Goal: Task Accomplishment & Management: Use online tool/utility

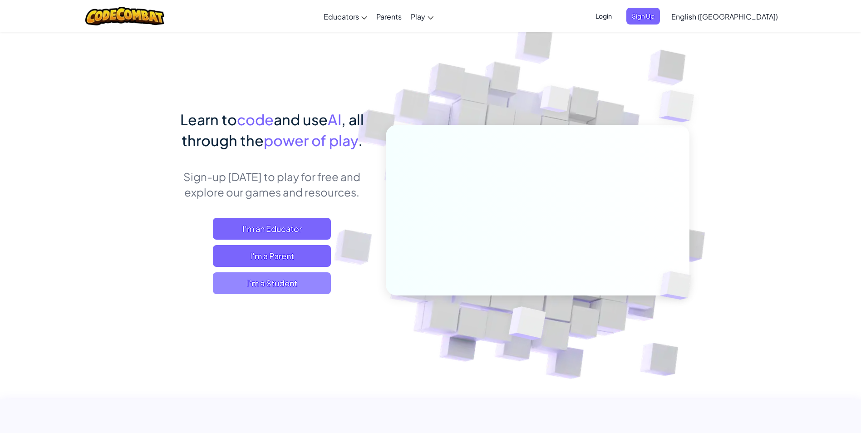
click at [278, 279] on span "I'm a Student" at bounding box center [272, 283] width 118 height 22
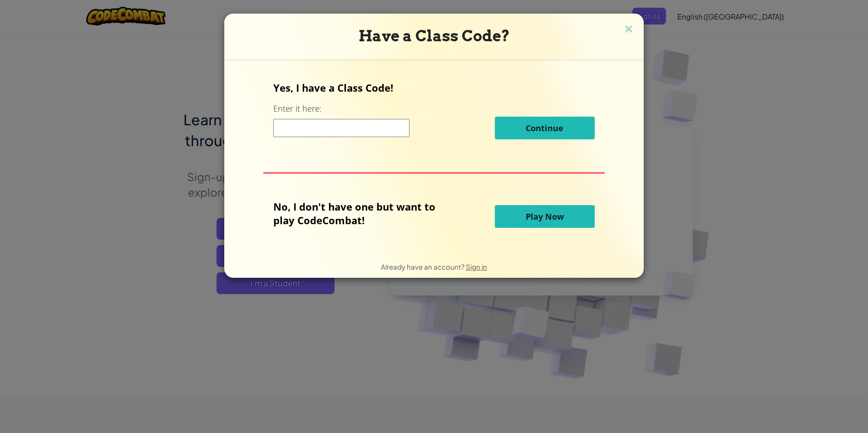
click at [517, 208] on button "Play Now" at bounding box center [545, 216] width 100 height 23
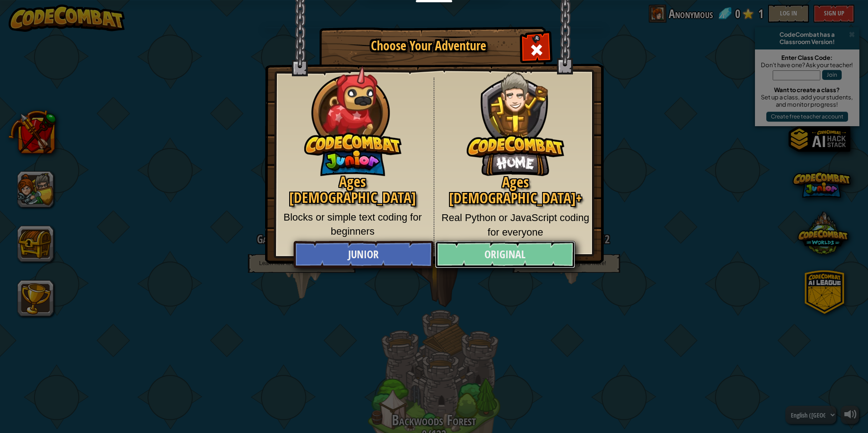
click at [497, 252] on link "Original" at bounding box center [505, 254] width 140 height 27
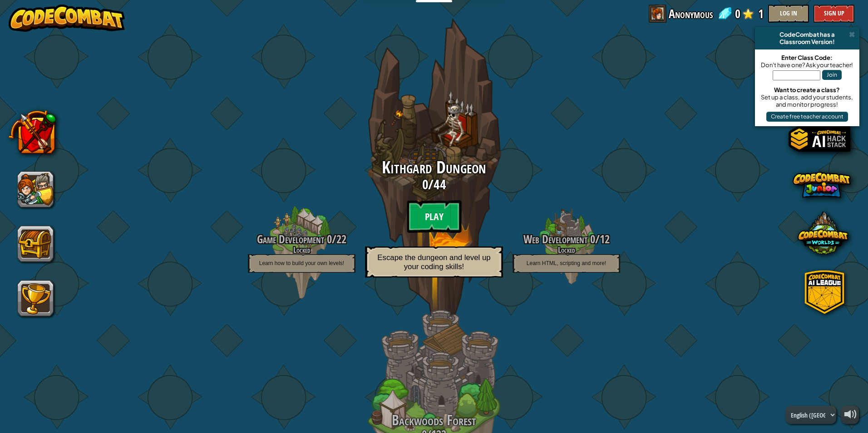
click at [423, 205] on btn "Play" at bounding box center [434, 216] width 54 height 33
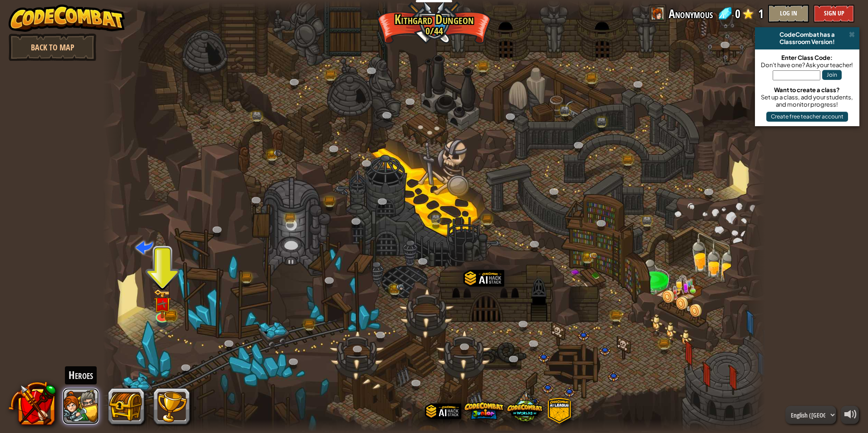
click at [74, 400] on button at bounding box center [81, 406] width 36 height 36
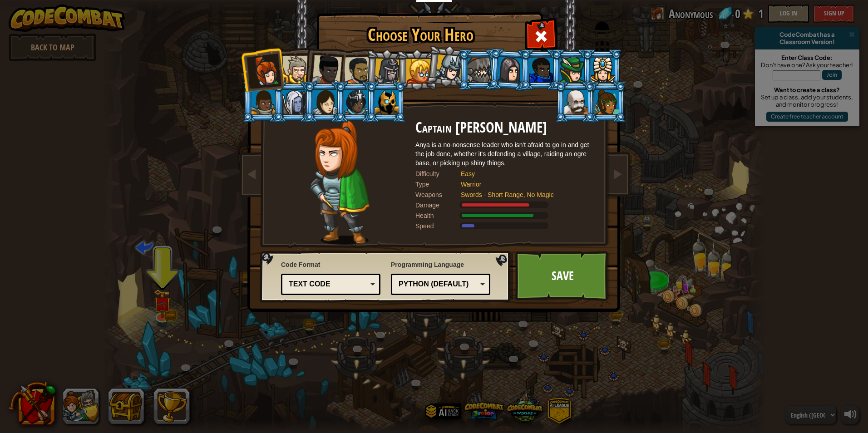
click at [295, 65] on div at bounding box center [296, 70] width 28 height 28
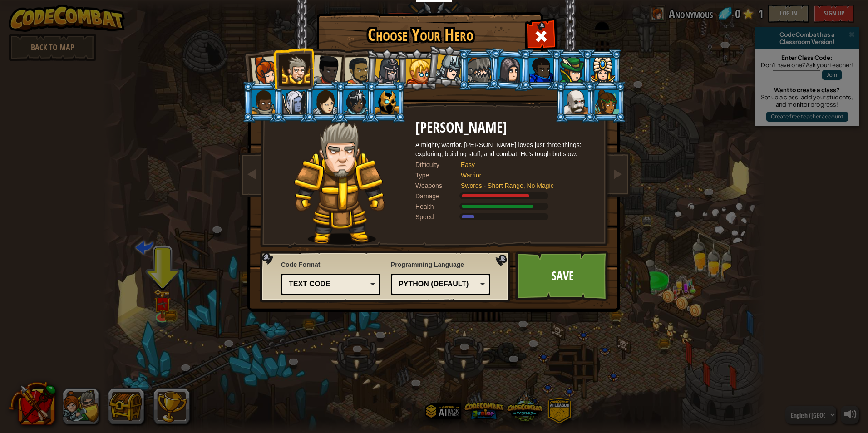
click at [324, 64] on div at bounding box center [327, 70] width 30 height 30
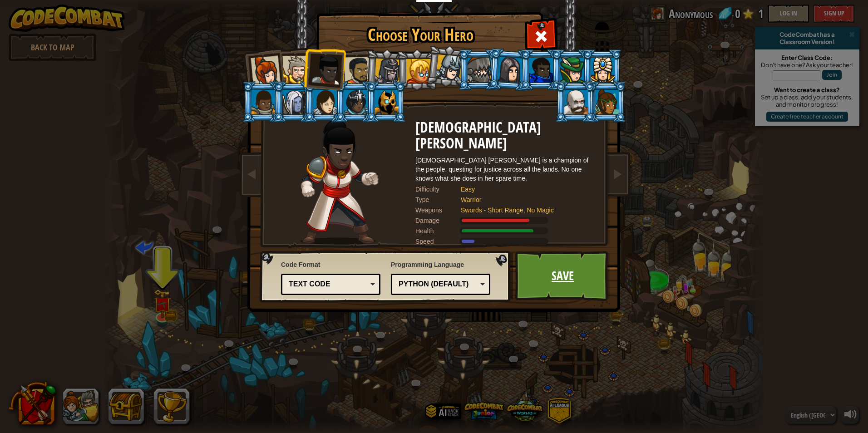
click at [547, 274] on link "Save" at bounding box center [562, 276] width 95 height 50
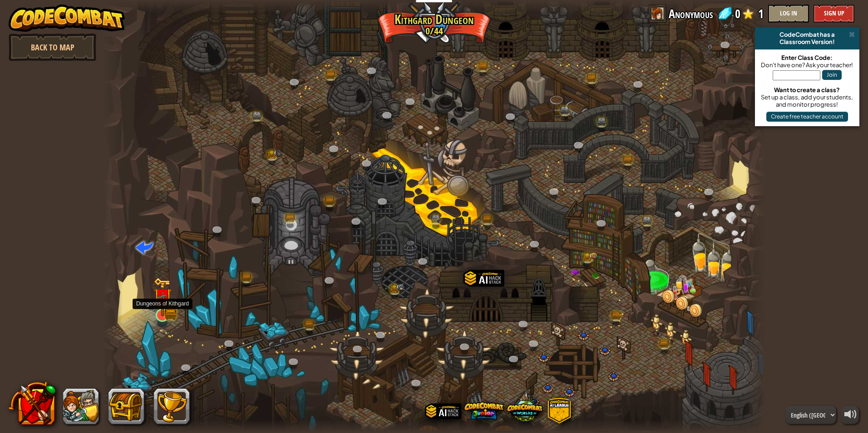
click at [163, 315] on img at bounding box center [162, 296] width 18 height 39
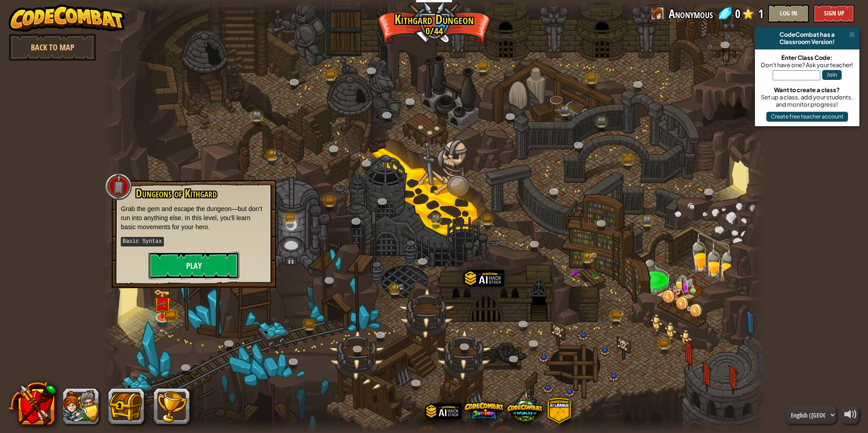
click at [205, 266] on button "Play" at bounding box center [193, 265] width 91 height 27
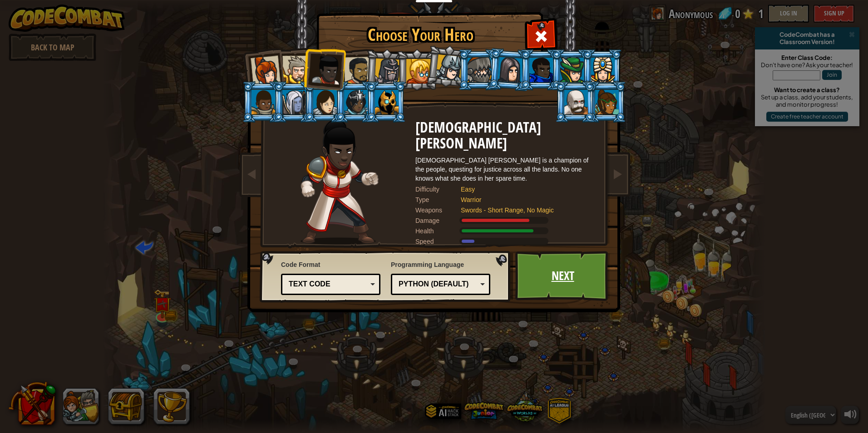
click at [572, 272] on link "Next" at bounding box center [562, 276] width 95 height 50
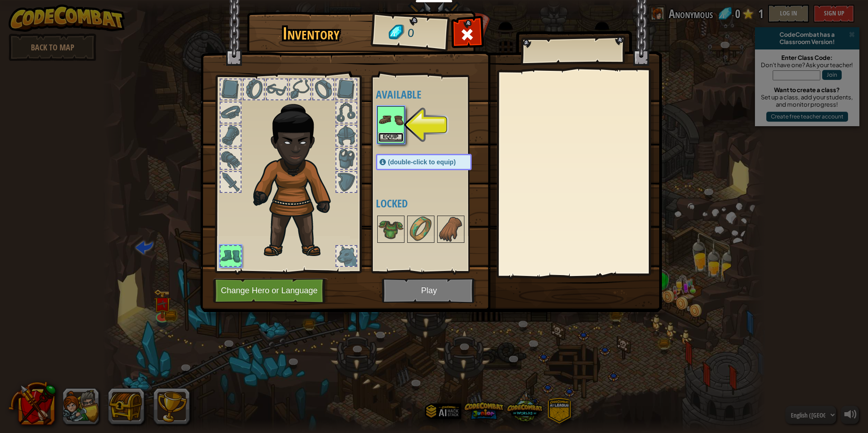
click at [390, 133] on button "Equip" at bounding box center [390, 138] width 25 height 10
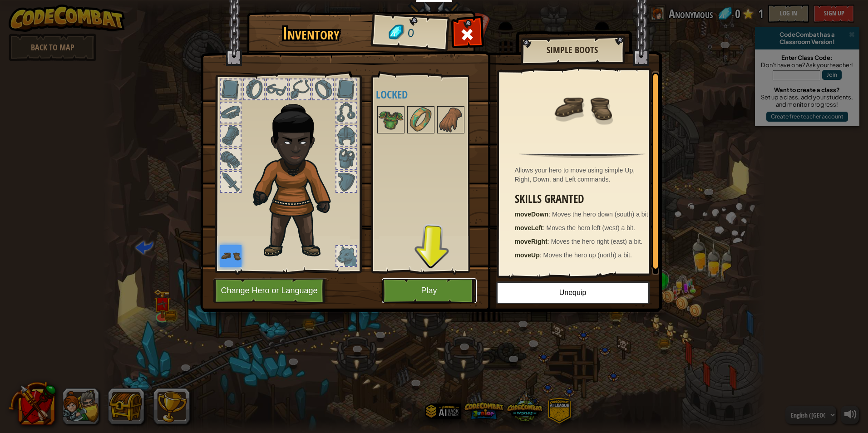
click at [441, 295] on button "Play" at bounding box center [429, 290] width 95 height 25
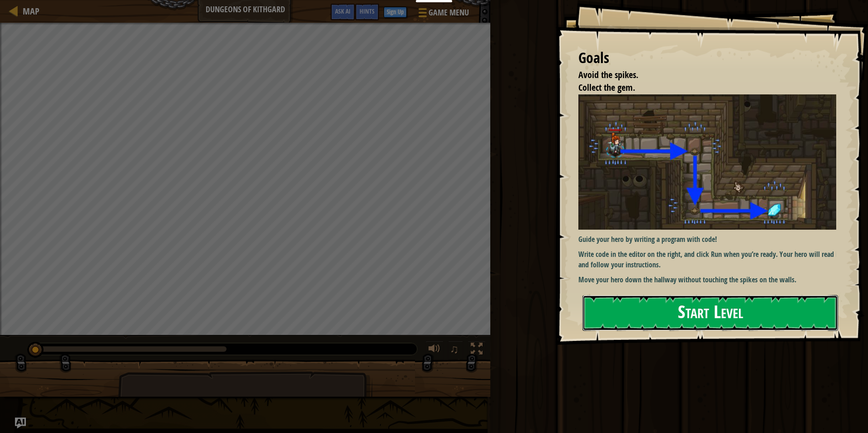
click at [758, 305] on button "Start Level" at bounding box center [710, 313] width 256 height 36
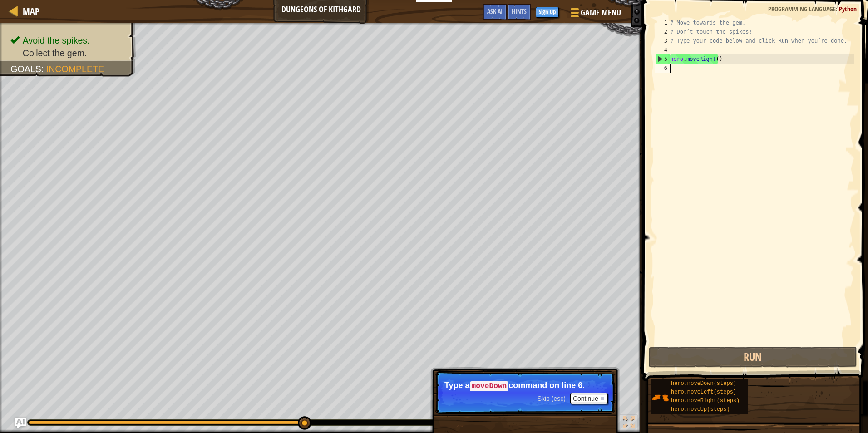
click at [674, 71] on div "# Move towards the gem. # Don’t touch the spikes! # Type your code below and cl…" at bounding box center [761, 190] width 186 height 345
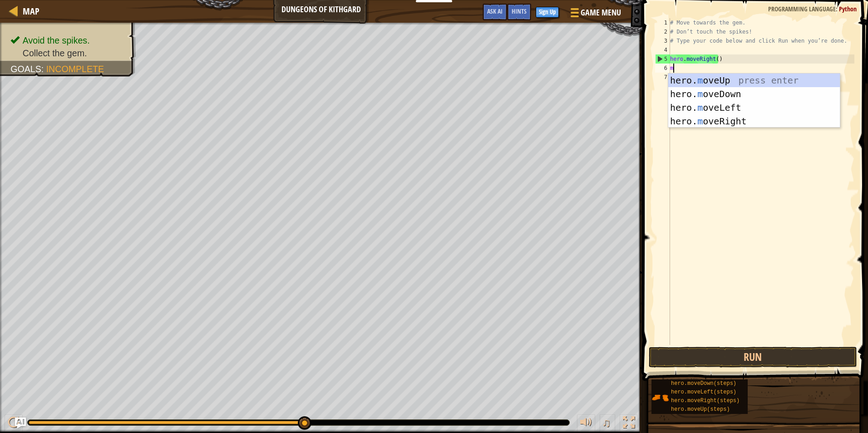
type textarea "mo"
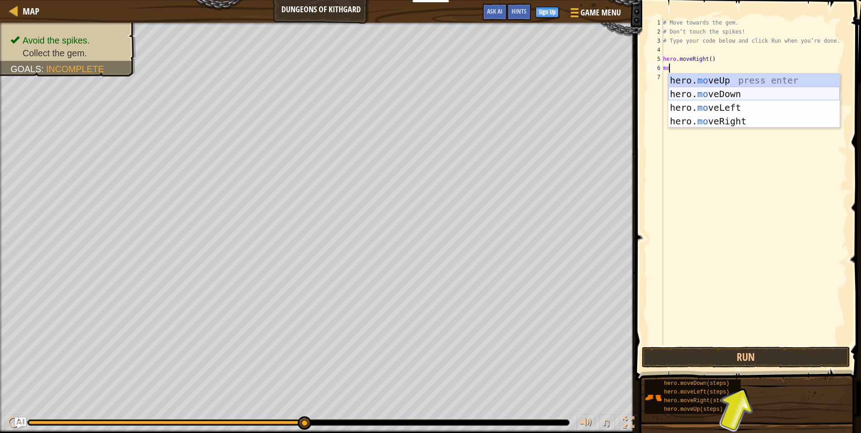
click at [729, 91] on div "hero. mo veUp press enter hero. mo veDown press enter hero. mo veLeft press ent…" at bounding box center [754, 115] width 172 height 82
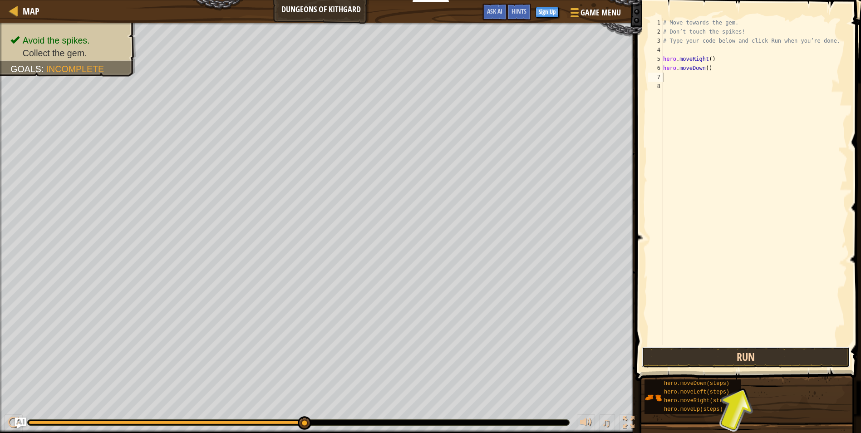
click at [712, 359] on button "Run" at bounding box center [746, 357] width 208 height 21
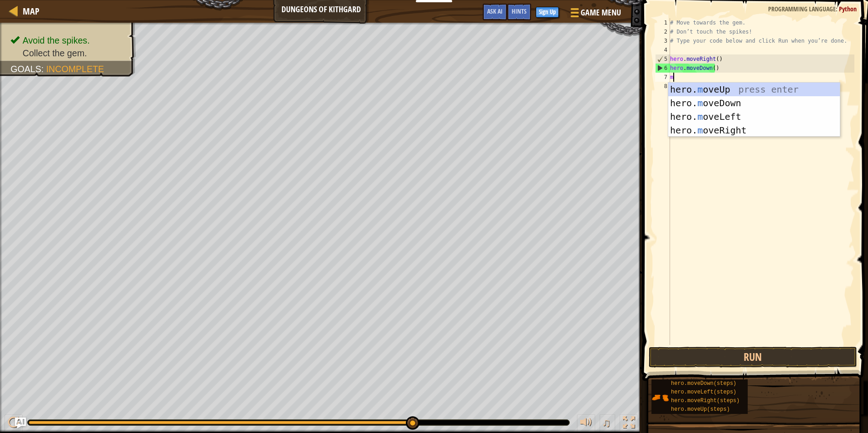
type textarea "mo"
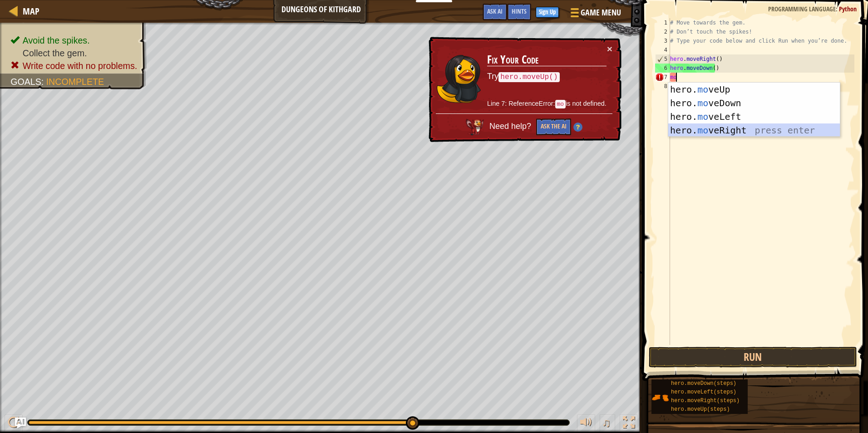
click at [707, 129] on div "hero. mo veUp press enter hero. mo veDown press enter hero. mo veLeft press ent…" at bounding box center [754, 124] width 172 height 82
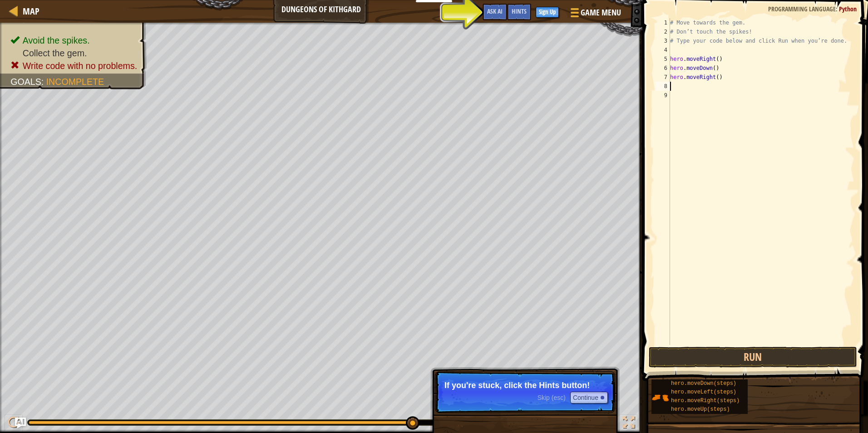
click at [489, 388] on div "Avoid the spikes. Collect the gem. Write code with no problems. Goals : Incompl…" at bounding box center [434, 228] width 868 height 410
click at [580, 395] on button "Continue" at bounding box center [589, 398] width 38 height 12
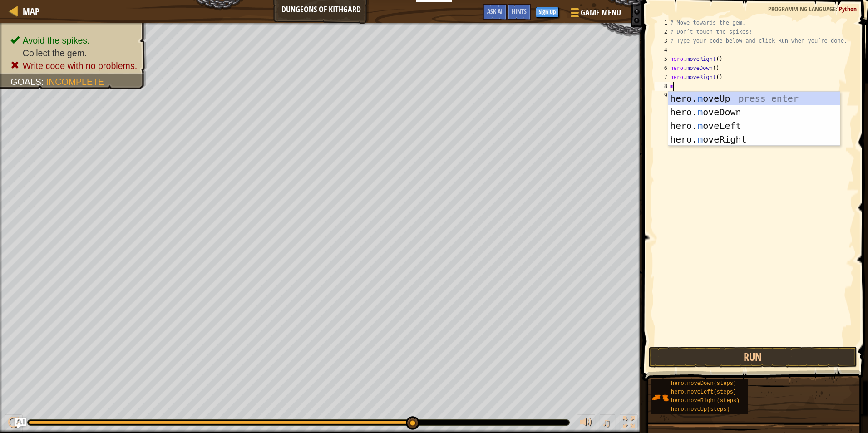
type textarea "mo"
click at [742, 112] on div "hero. mo veUp press enter hero. mo veDown press enter hero. mo veLeft press ent…" at bounding box center [754, 133] width 172 height 82
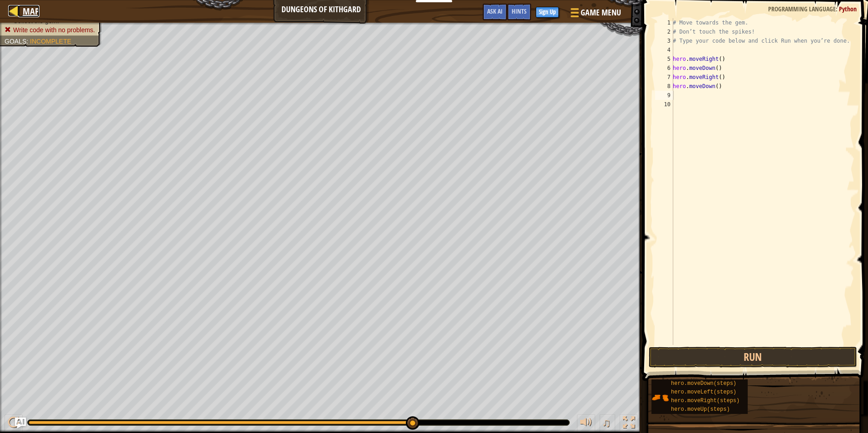
click at [14, 13] on div at bounding box center [13, 10] width 11 height 11
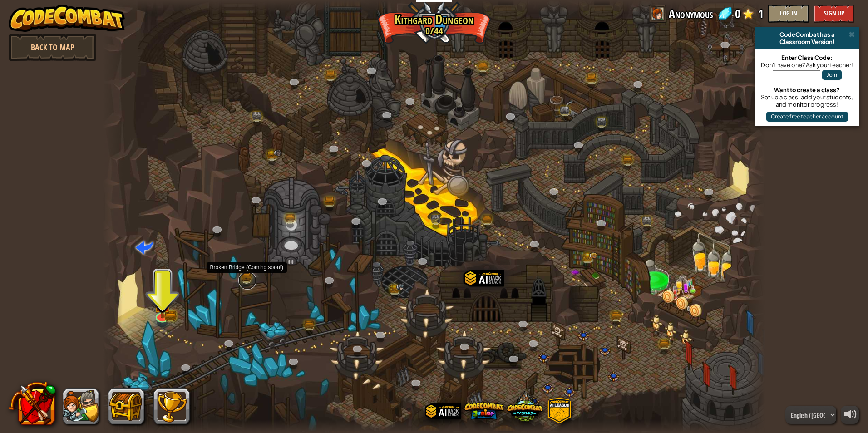
click at [247, 279] on link at bounding box center [247, 280] width 18 height 18
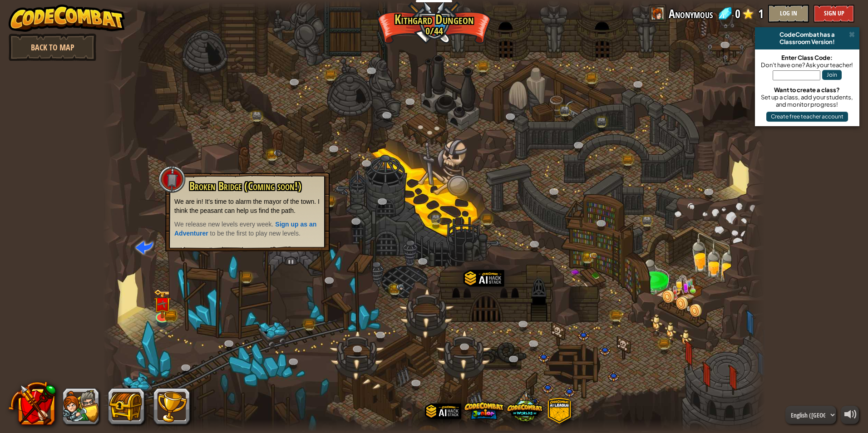
click at [288, 260] on div at bounding box center [434, 216] width 663 height 433
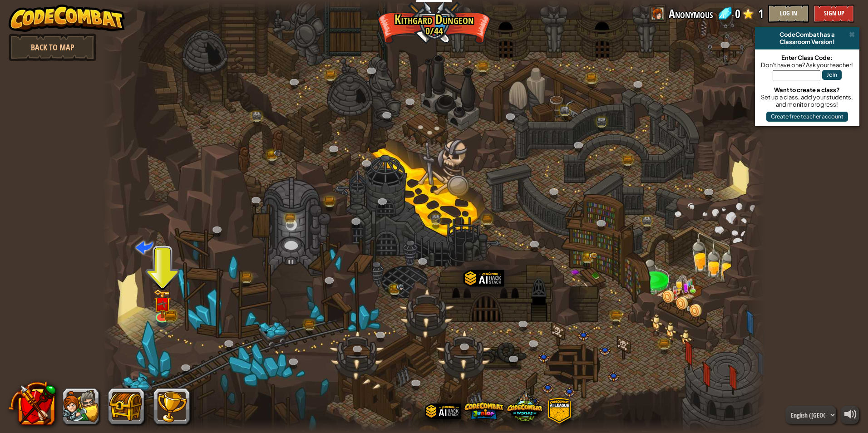
drag, startPoint x: 288, startPoint y: 260, endPoint x: 288, endPoint y: 245, distance: 15.0
click at [288, 245] on div at bounding box center [434, 216] width 663 height 433
click at [35, 52] on link "Back to Map" at bounding box center [53, 47] width 88 height 27
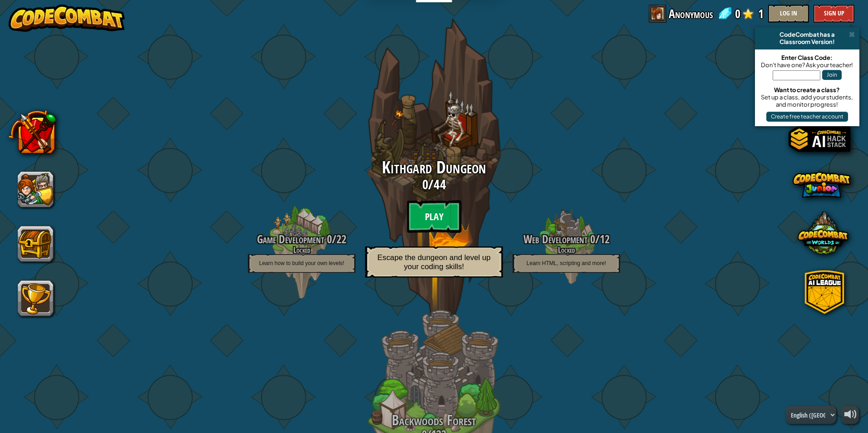
click at [419, 209] on btn "Play" at bounding box center [434, 216] width 54 height 33
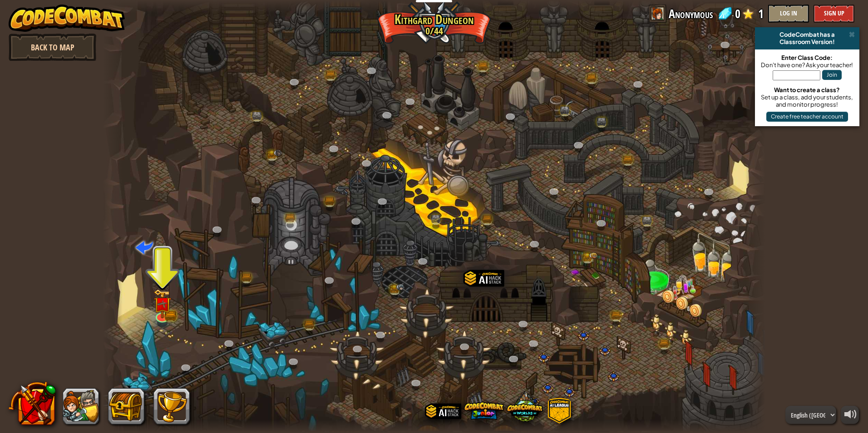
click at [68, 42] on link "Back to Map" at bounding box center [53, 47] width 88 height 27
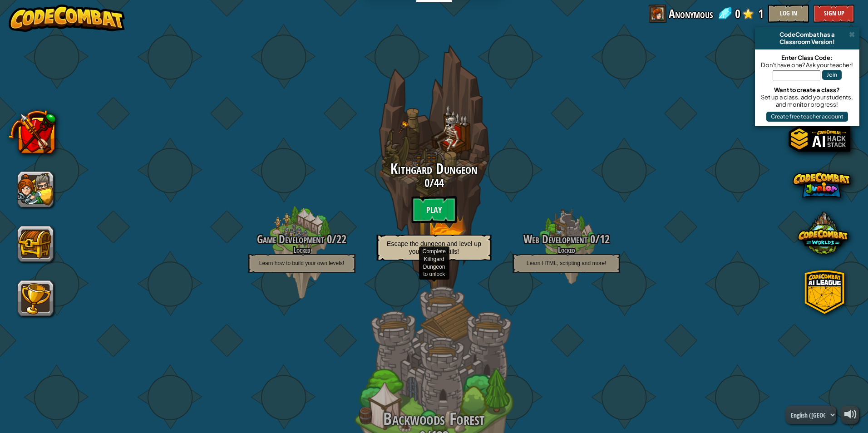
click at [439, 370] on div "Backwoods Forest 0 / 122 Locked Outsmart ogres in the forest with conditional l…" at bounding box center [434, 427] width 173 height 345
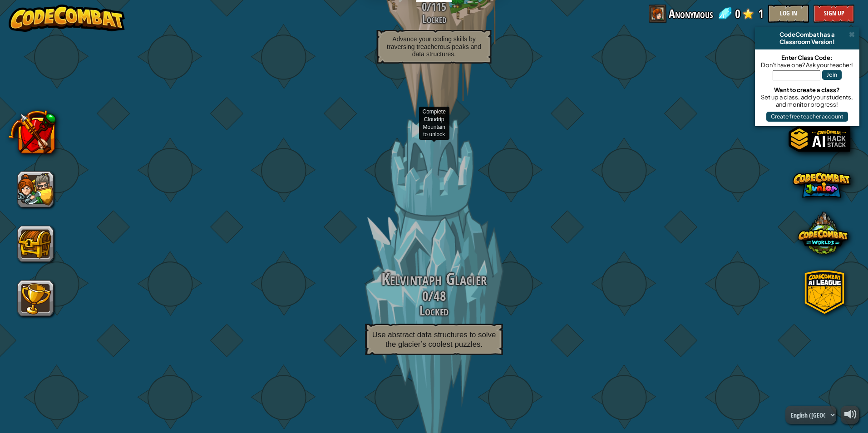
scroll to position [980, 0]
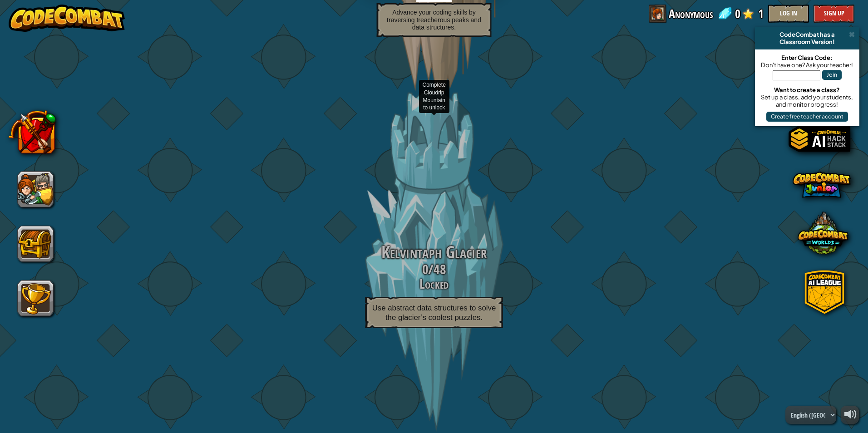
click at [392, 281] on h3 "Locked" at bounding box center [434, 284] width 173 height 15
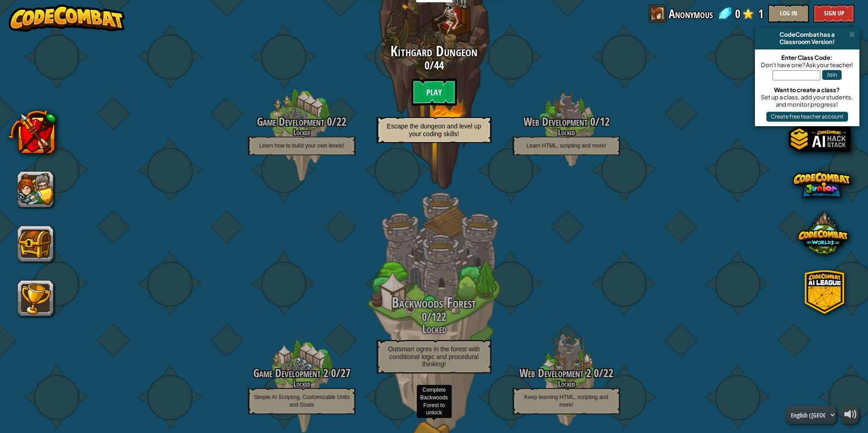
scroll to position [0, 0]
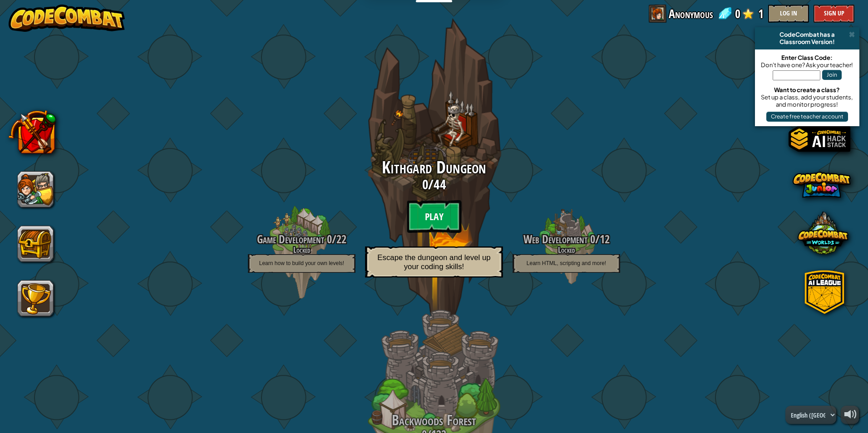
click at [436, 212] on btn "Play" at bounding box center [434, 216] width 54 height 33
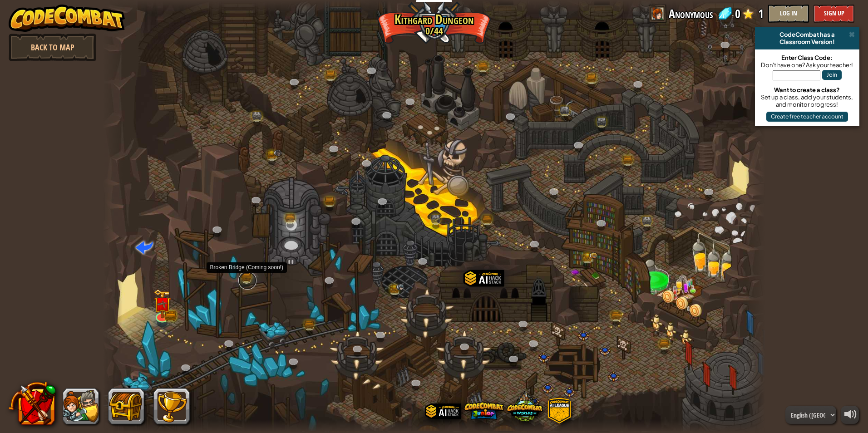
click at [242, 275] on link at bounding box center [247, 280] width 18 height 18
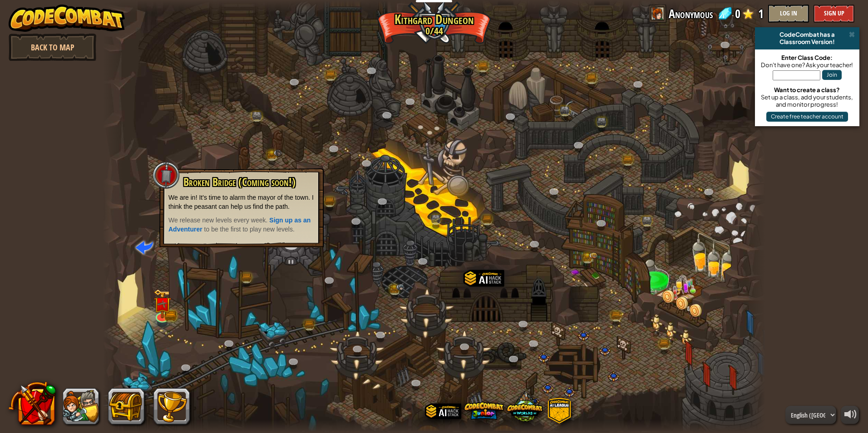
click at [262, 280] on div at bounding box center [434, 216] width 663 height 433
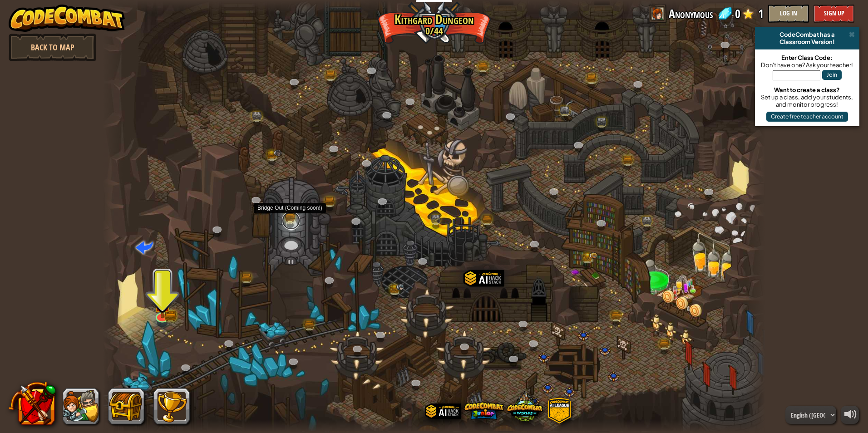
click at [291, 217] on link at bounding box center [291, 221] width 18 height 18
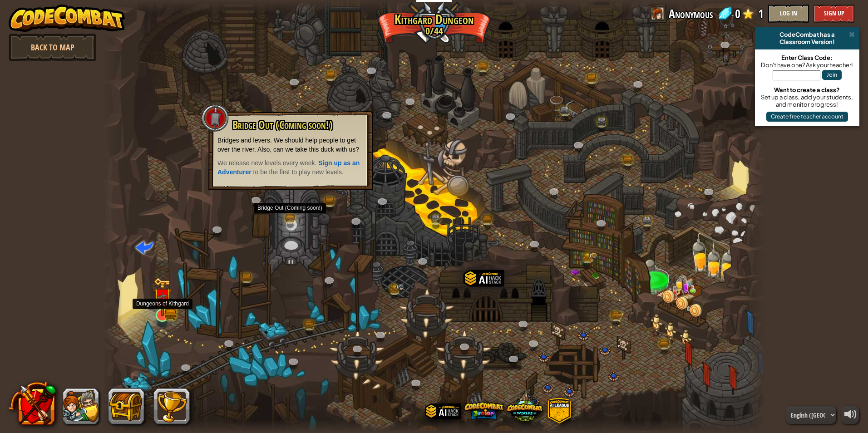
click at [161, 309] on img at bounding box center [162, 296] width 18 height 39
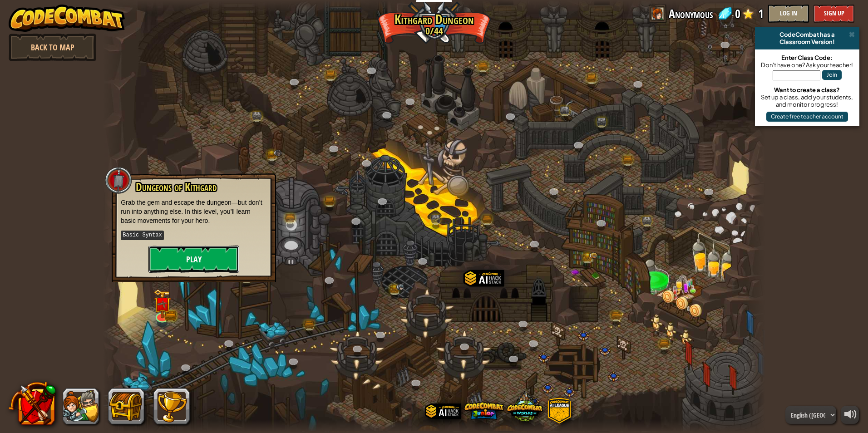
click at [176, 255] on button "Play" at bounding box center [193, 259] width 91 height 27
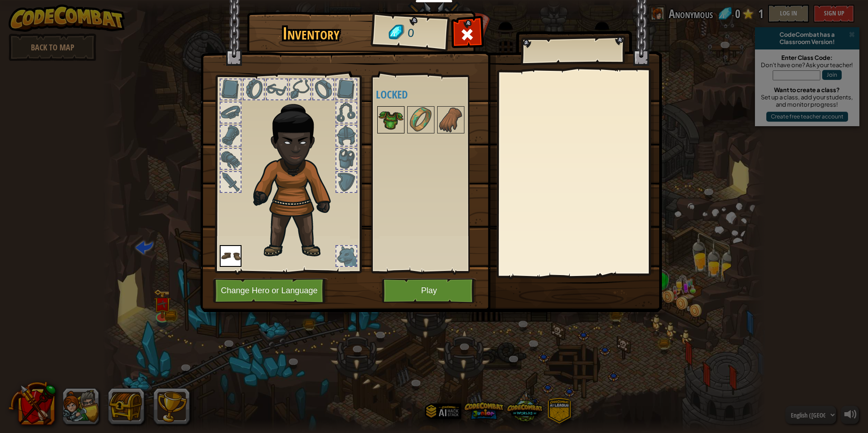
click at [384, 110] on img at bounding box center [390, 119] width 25 height 25
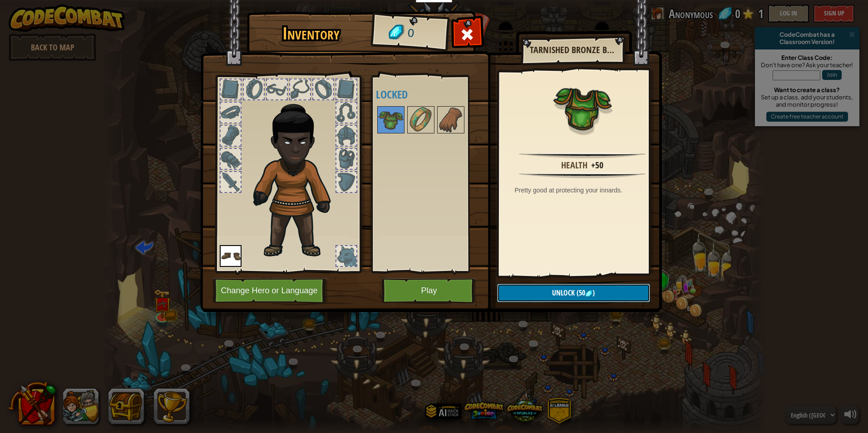
click at [604, 292] on button "Unlock (50 )" at bounding box center [573, 293] width 153 height 19
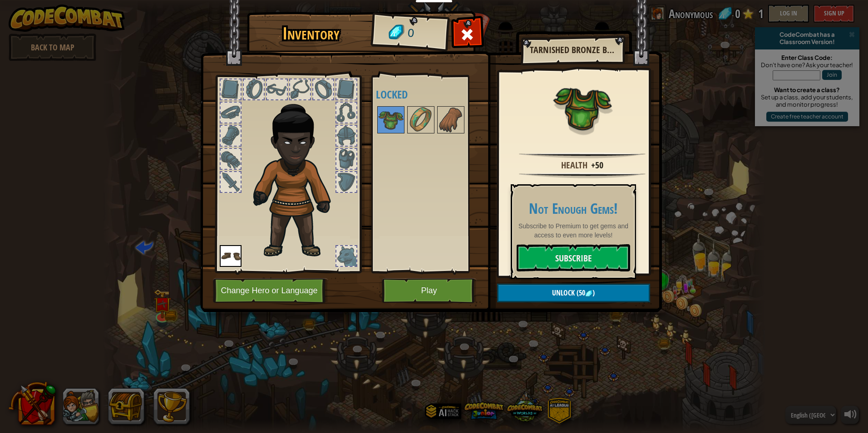
click at [222, 377] on div "Inventory 0 Available Equip (double-click to equip) Locked Tarnished Bronze Bre…" at bounding box center [434, 216] width 868 height 433
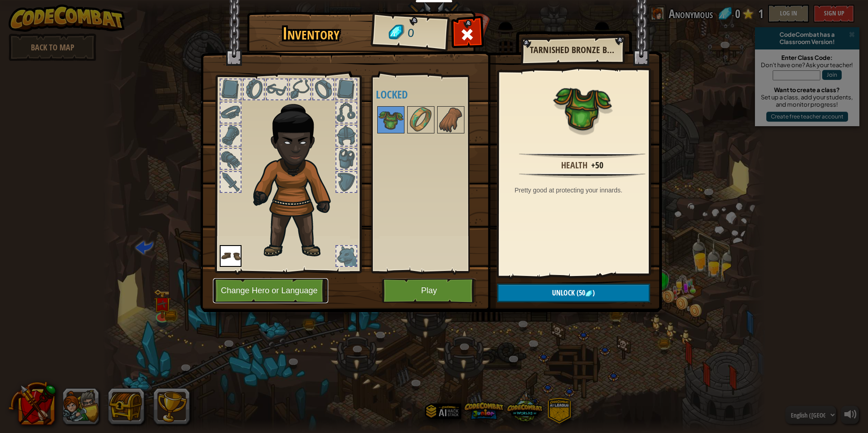
click at [280, 285] on button "Change Hero or Language" at bounding box center [270, 290] width 115 height 25
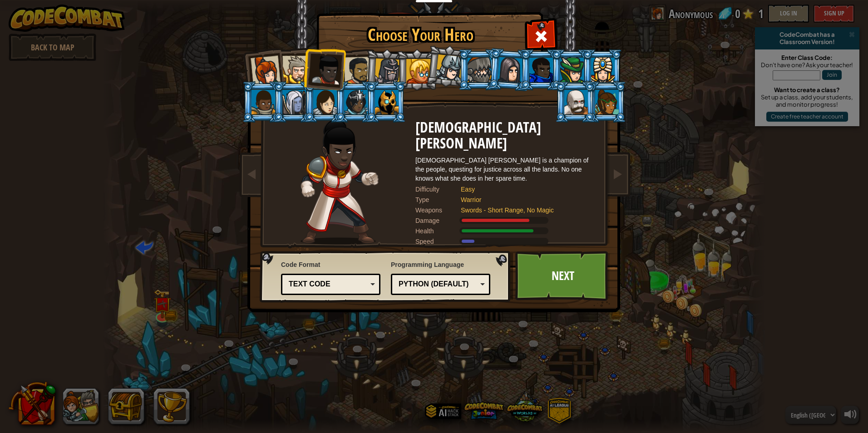
click at [359, 69] on div at bounding box center [358, 71] width 28 height 28
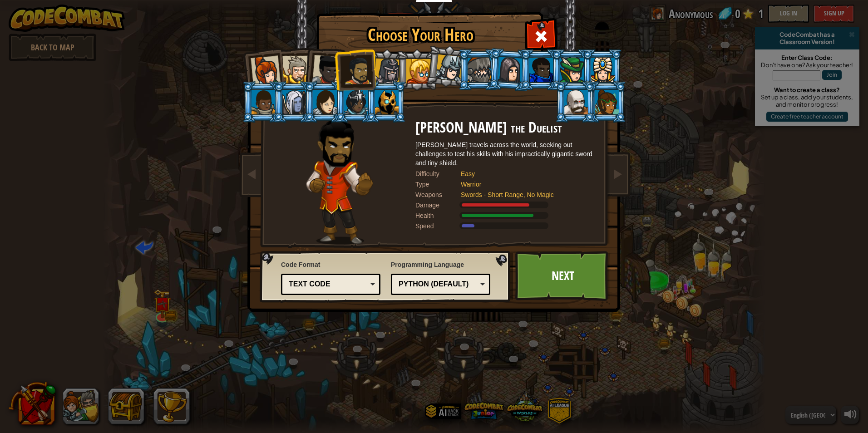
click at [389, 62] on div at bounding box center [388, 72] width 26 height 26
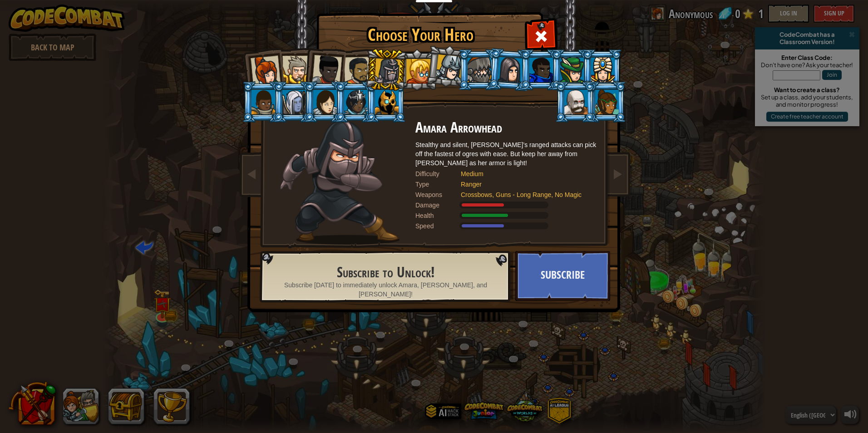
click at [413, 62] on div at bounding box center [418, 71] width 25 height 25
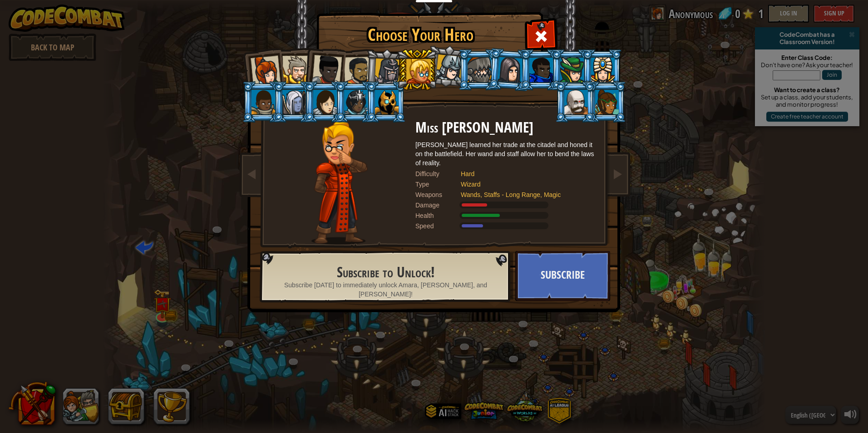
click at [454, 64] on div at bounding box center [449, 67] width 27 height 27
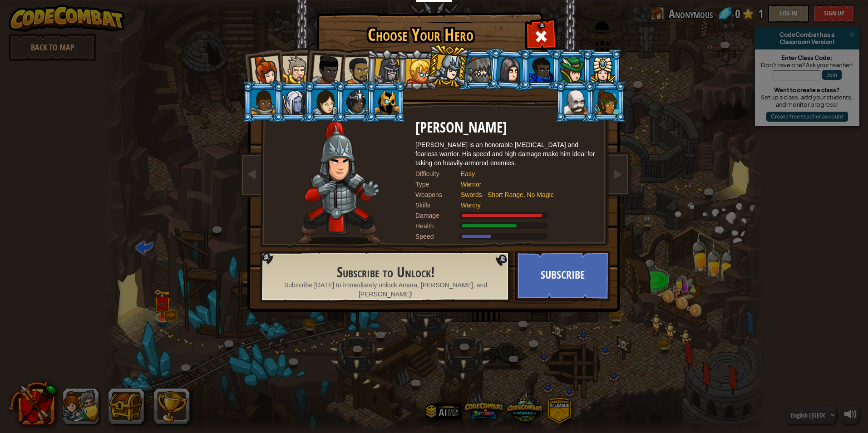
click at [474, 61] on div at bounding box center [480, 70] width 24 height 25
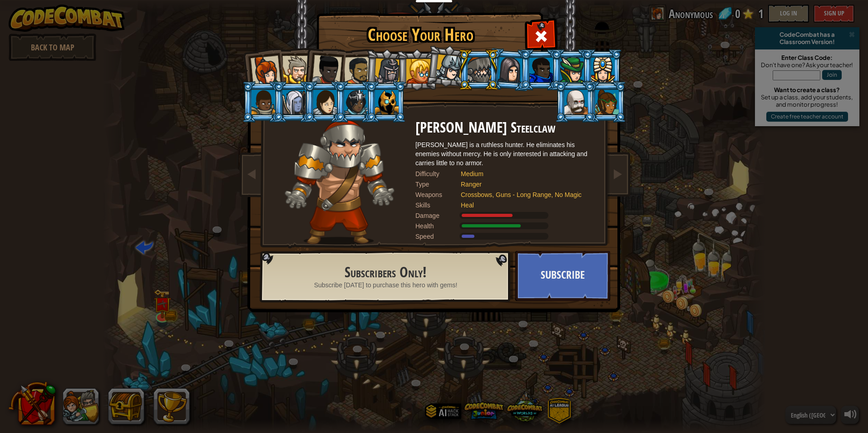
click at [567, 102] on div at bounding box center [576, 102] width 24 height 25
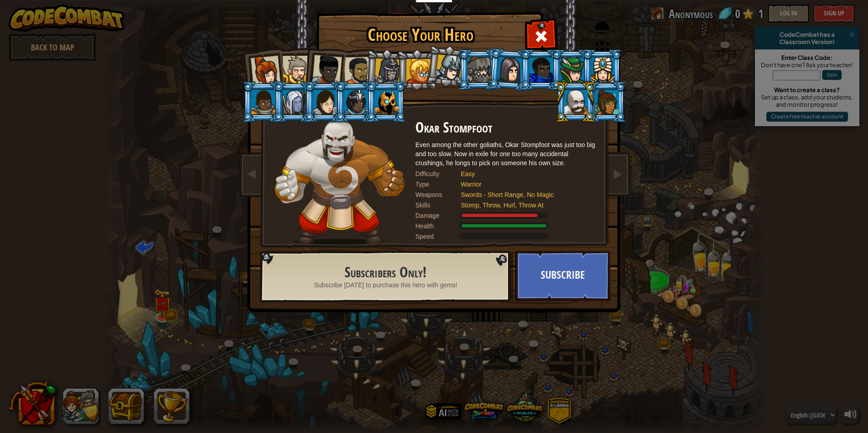
click at [600, 64] on div at bounding box center [603, 70] width 24 height 25
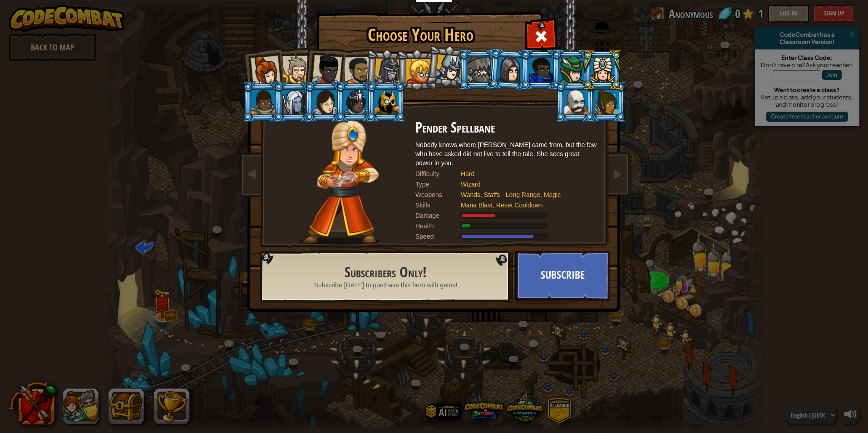
click at [475, 68] on div at bounding box center [480, 70] width 24 height 25
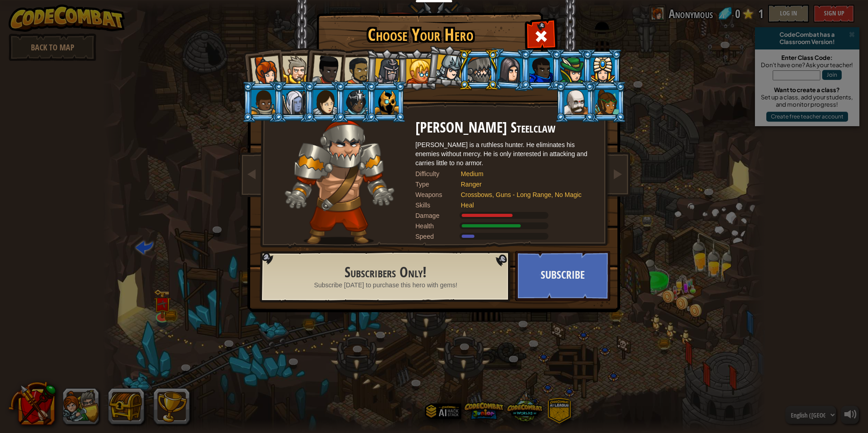
click at [358, 65] on div at bounding box center [358, 71] width 28 height 28
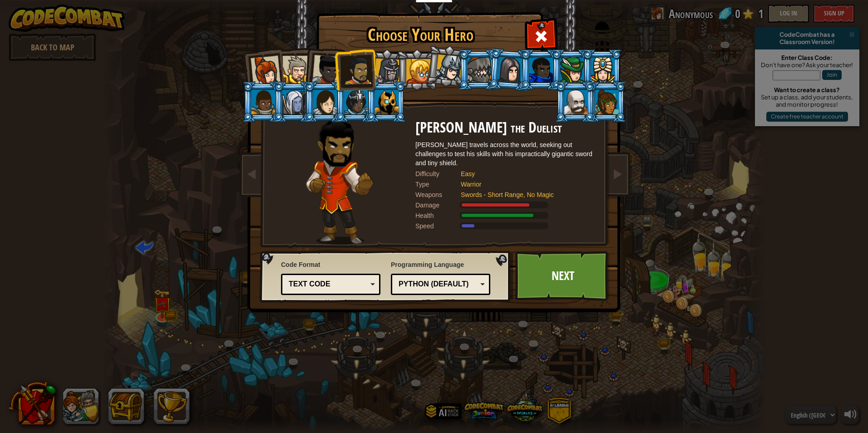
click at [323, 61] on div at bounding box center [327, 70] width 30 height 30
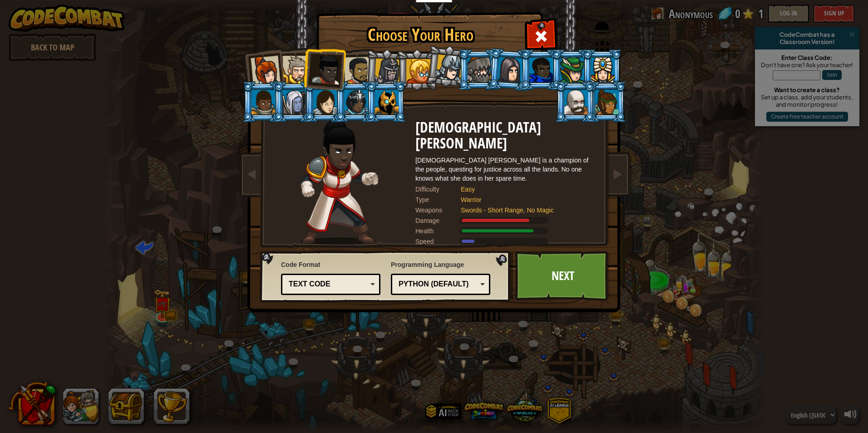
click at [288, 59] on div at bounding box center [296, 70] width 28 height 28
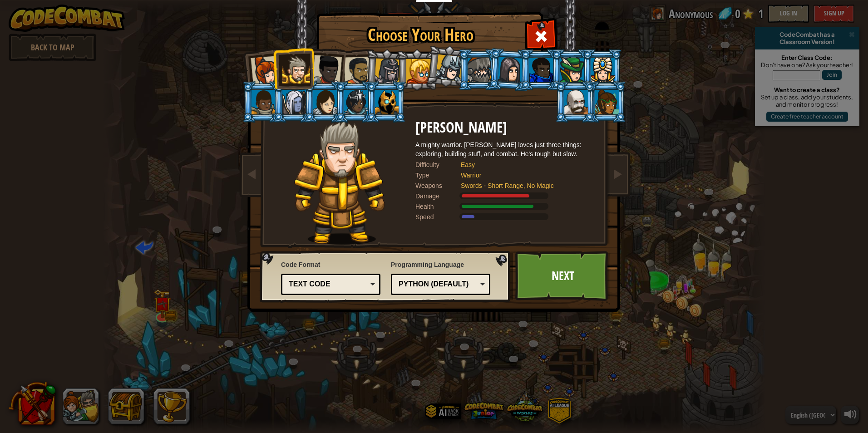
click at [270, 60] on div at bounding box center [266, 71] width 30 height 30
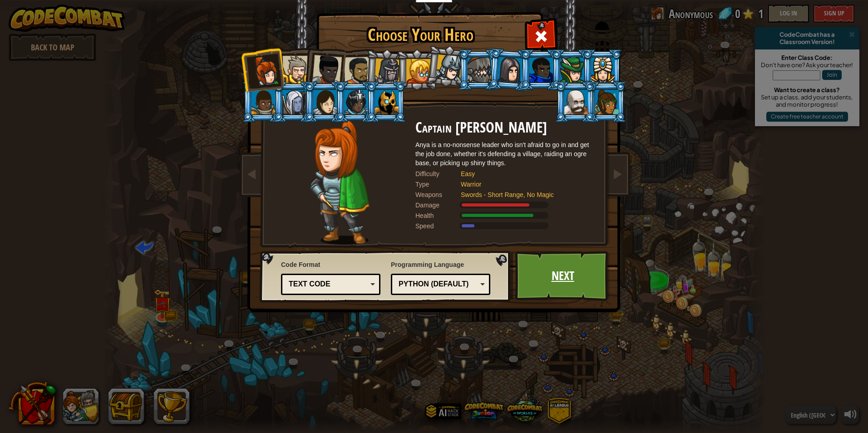
click at [563, 285] on link "Next" at bounding box center [562, 276] width 95 height 50
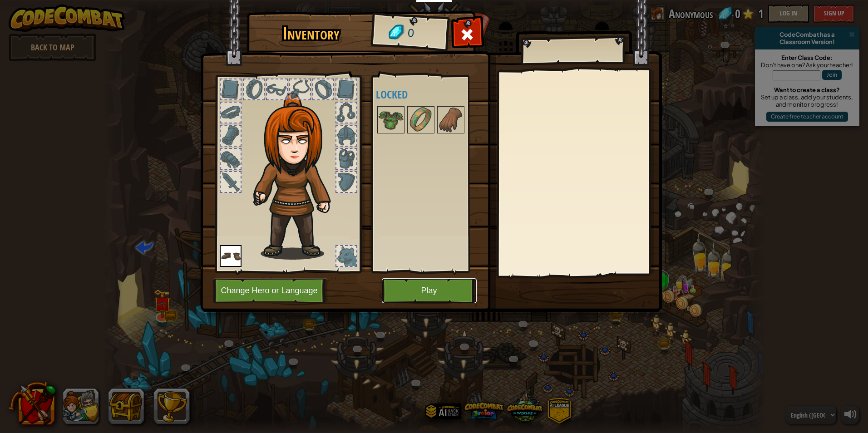
click at [404, 292] on button "Play" at bounding box center [429, 290] width 95 height 25
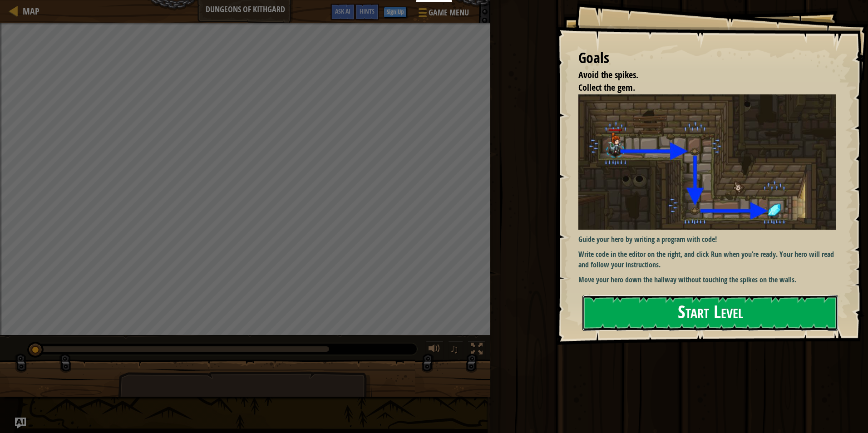
click at [662, 302] on button "Start Level" at bounding box center [710, 313] width 256 height 36
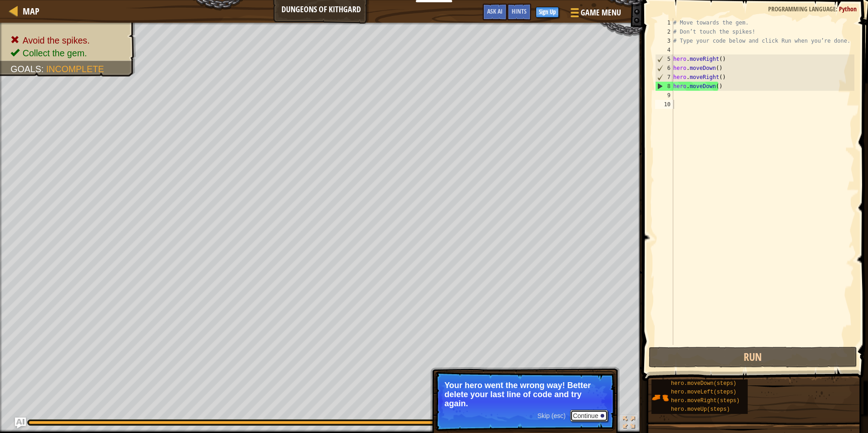
click at [588, 412] on button "Continue" at bounding box center [589, 416] width 38 height 12
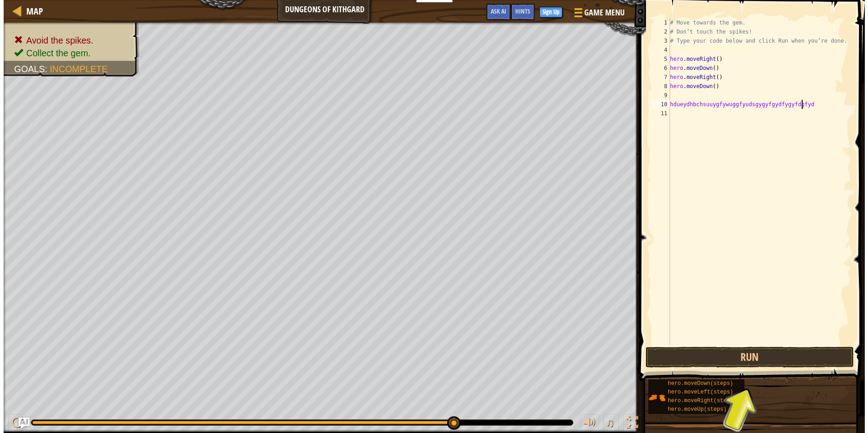
scroll to position [4, 11]
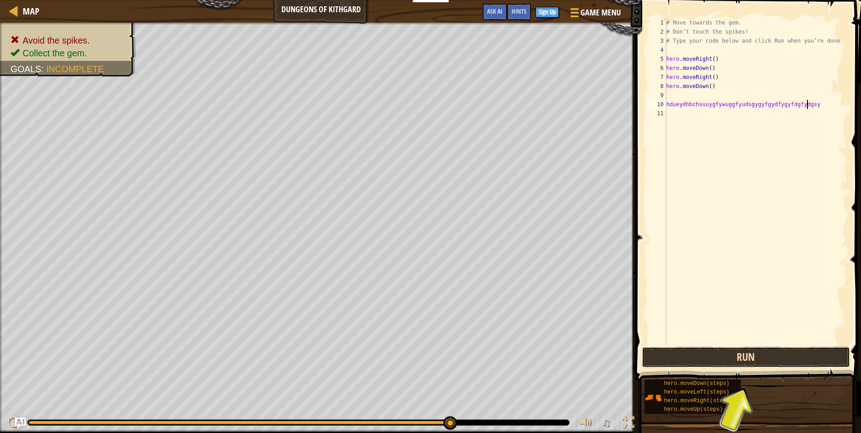
click at [720, 357] on button "Run" at bounding box center [746, 357] width 208 height 21
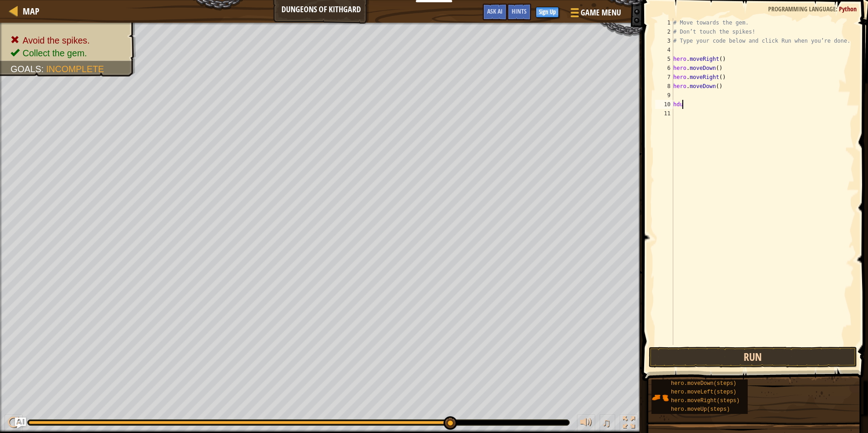
scroll to position [4, 0]
type textarea "h"
click at [722, 77] on div "# Move towards the gem. # Don’t touch the spikes! # Type your code below and cl…" at bounding box center [762, 190] width 183 height 345
type textarea "h"
